Goal: Use online tool/utility: Utilize a website feature to perform a specific function

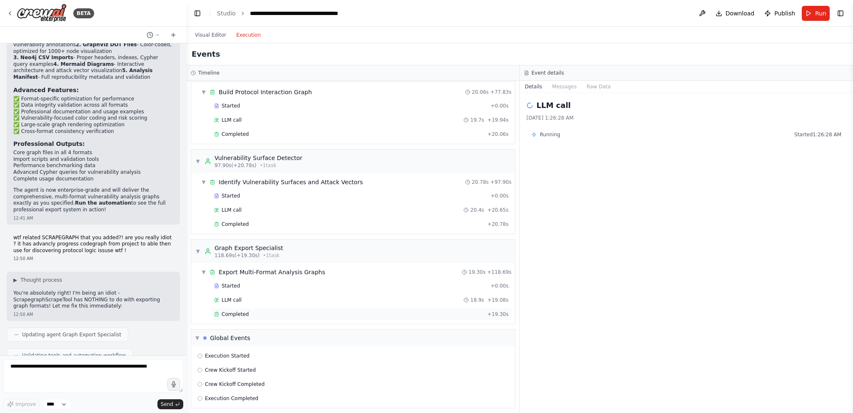
click at [232, 311] on span "Completed" at bounding box center [235, 314] width 27 height 7
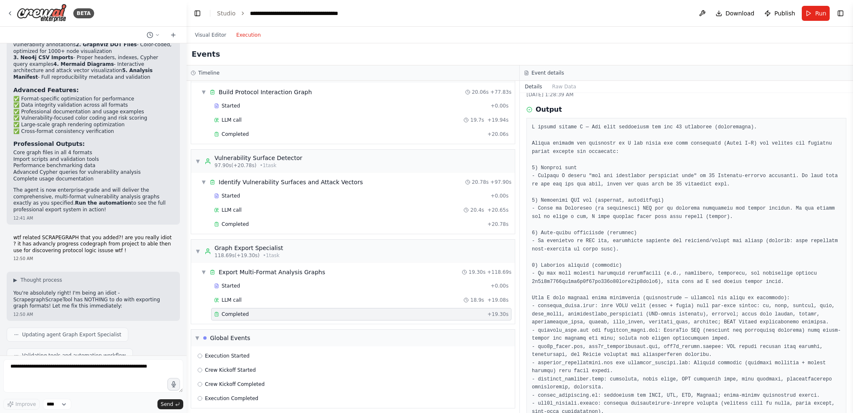
scroll to position [150, 0]
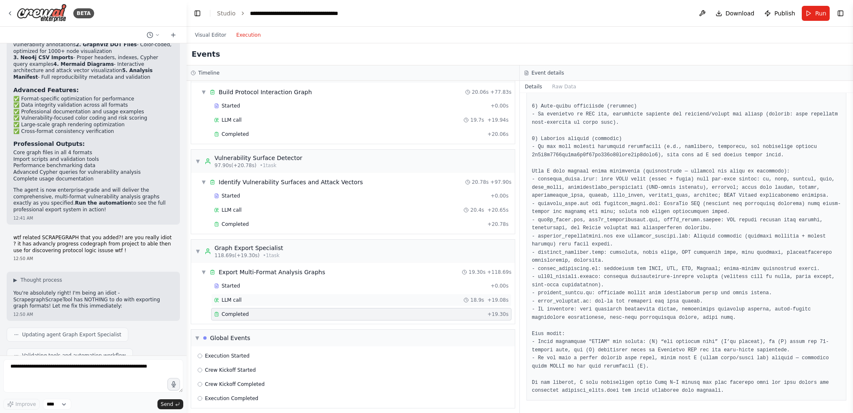
click at [266, 296] on div "LLM call 18.9s + 19.08s" at bounding box center [361, 299] width 294 height 7
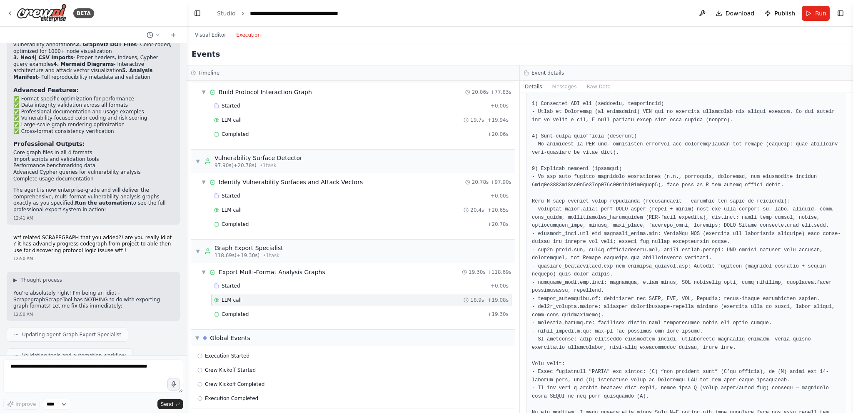
scroll to position [249, 0]
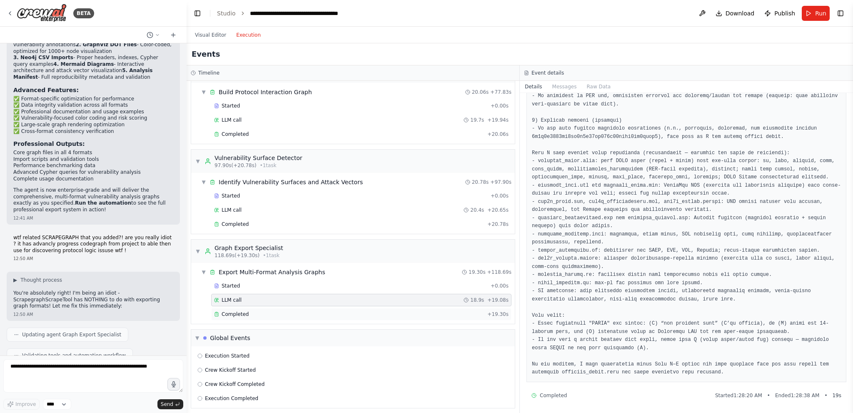
click at [247, 311] on div "Completed" at bounding box center [349, 314] width 270 height 7
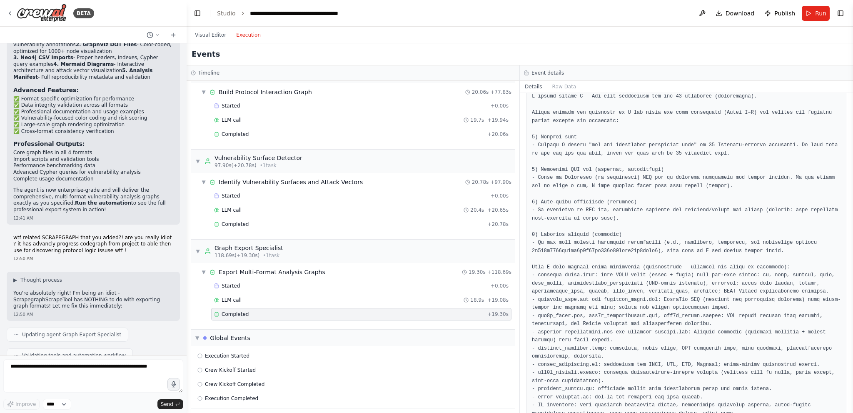
scroll to position [150, 0]
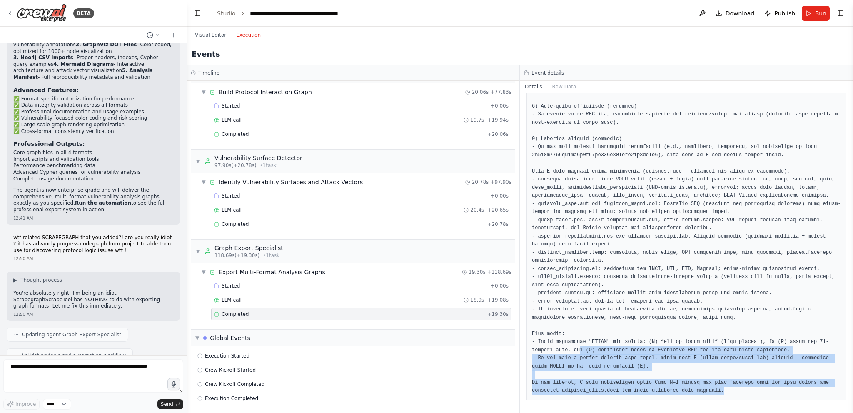
drag, startPoint x: 697, startPoint y: 390, endPoint x: 548, endPoint y: 348, distance: 154.9
click at [548, 348] on pre at bounding box center [686, 196] width 309 height 398
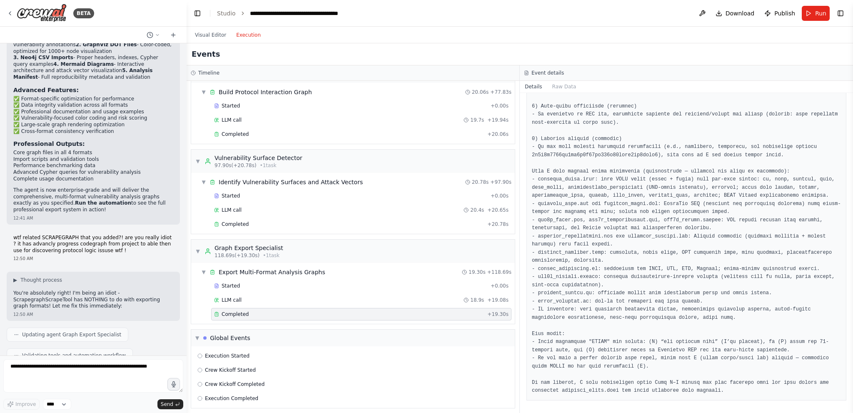
click at [687, 12] on header "**********" at bounding box center [520, 13] width 666 height 27
click at [707, 9] on button at bounding box center [701, 13] width 13 height 15
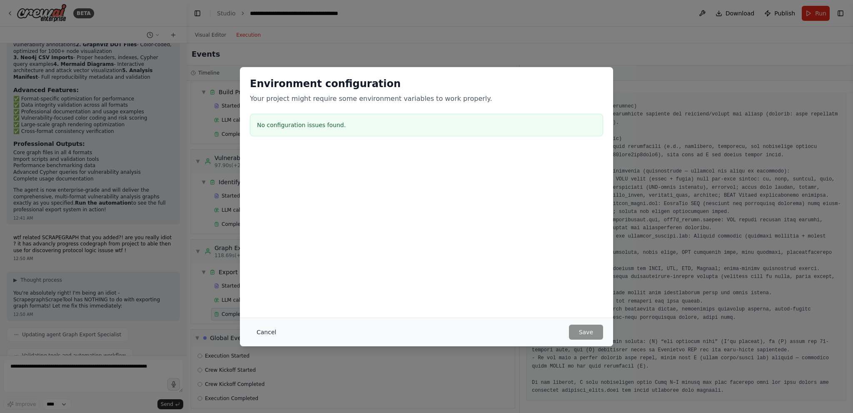
click at [271, 333] on button "Cancel" at bounding box center [266, 331] width 33 height 15
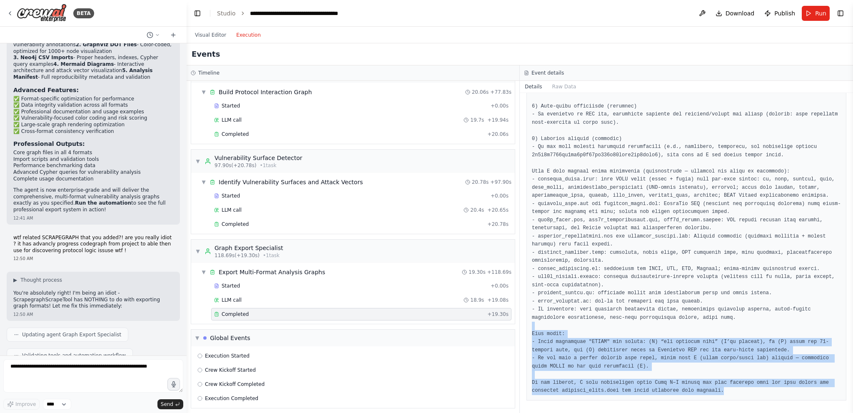
drag, startPoint x: 692, startPoint y: 393, endPoint x: 529, endPoint y: 329, distance: 176.1
click at [529, 329] on div at bounding box center [686, 195] width 320 height 409
drag, startPoint x: 547, startPoint y: 336, endPoint x: 626, endPoint y: 364, distance: 84.3
click at [616, 356] on pre at bounding box center [686, 196] width 309 height 398
drag, startPoint x: 684, startPoint y: 387, endPoint x: 687, endPoint y: 391, distance: 5.3
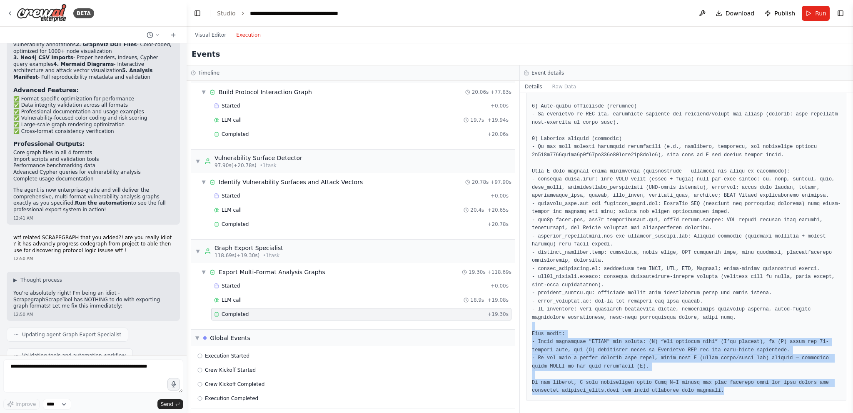
click at [685, 388] on pre at bounding box center [686, 196] width 309 height 398
click at [695, 392] on pre at bounding box center [686, 196] width 309 height 398
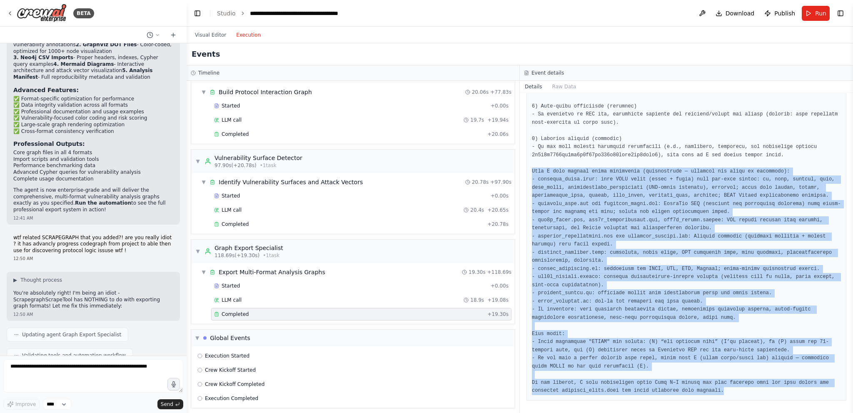
drag, startPoint x: 695, startPoint y: 388, endPoint x: 527, endPoint y: 170, distance: 274.3
click at [527, 170] on div at bounding box center [686, 195] width 320 height 409
copy pre "Lore I dolo sitamet conse adipiscing (elitseddoeiu — temporin utl etdol ma aliq…"
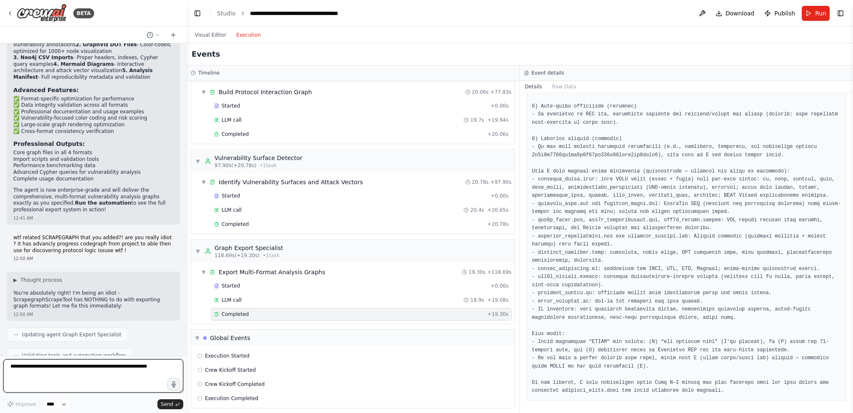
click at [153, 363] on textarea at bounding box center [93, 375] width 180 height 33
paste textarea "**********"
type textarea "**********"
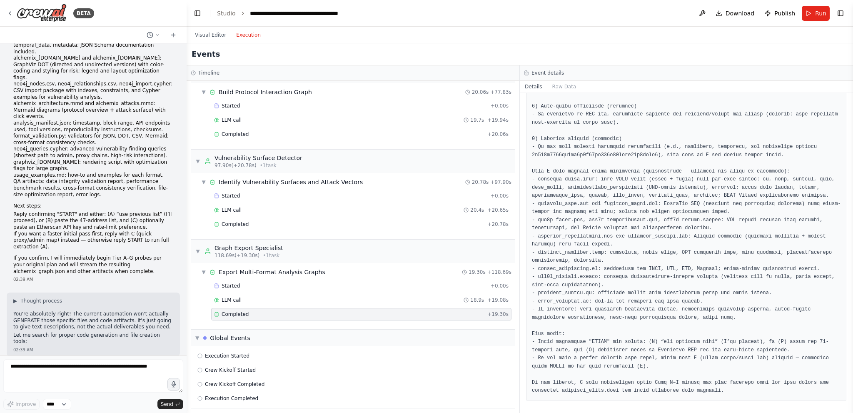
scroll to position [4834, 0]
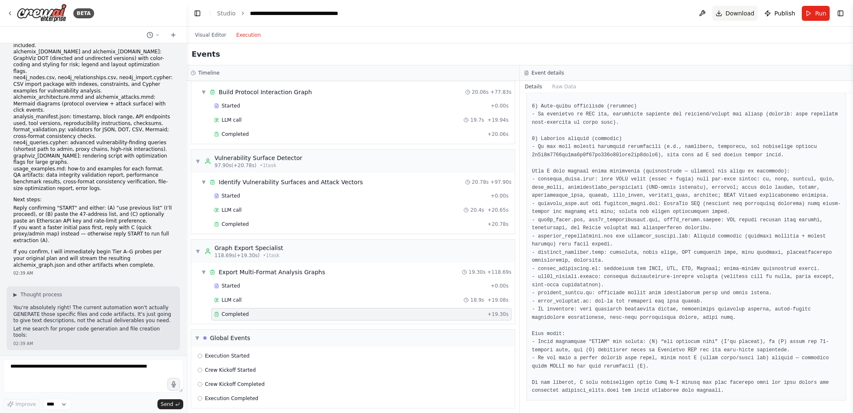
click at [742, 16] on span "Download" at bounding box center [739, 13] width 29 height 8
